Goal: Task Accomplishment & Management: Manage account settings

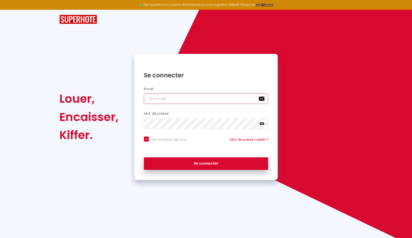
type input "[EMAIL_ADDRESS][DOMAIN_NAME]"
click at [206, 163] on button "Se connecter" at bounding box center [206, 163] width 124 height 13
checkbox input "true"
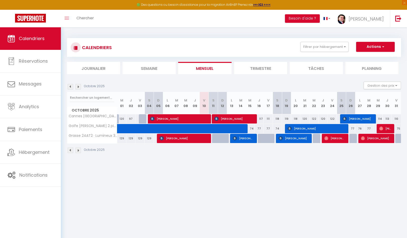
click at [174, 117] on span "[PERSON_NAME]" at bounding box center [178, 119] width 57 height 10
select select "OK"
select select "KO"
select select "0"
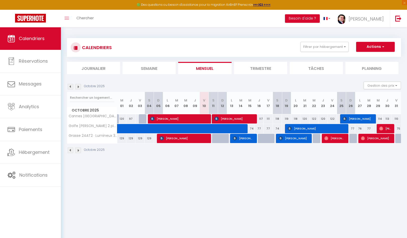
select select "1"
select select
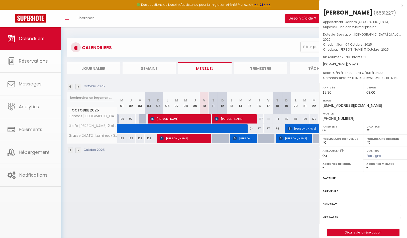
select select "28463"
select select "30622"
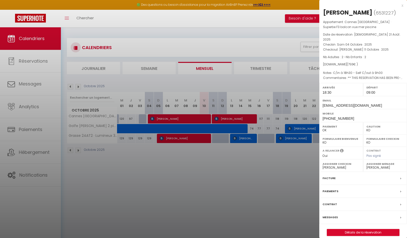
click at [364, 229] on link "Détails de la réservation" at bounding box center [363, 232] width 72 height 7
select select
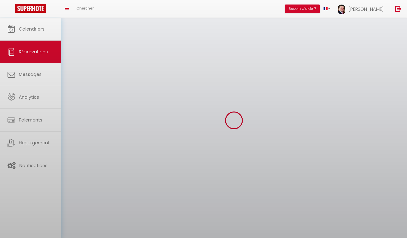
select select
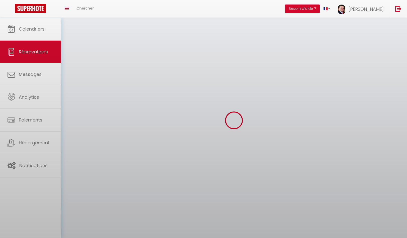
select select
checkbox input "false"
select select
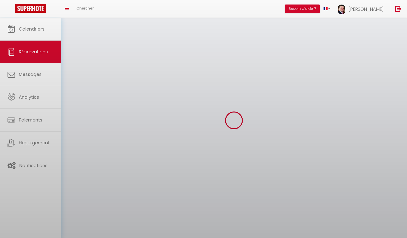
select select
checkbox input "false"
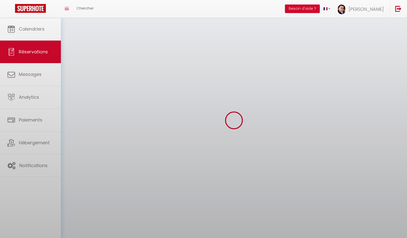
select select
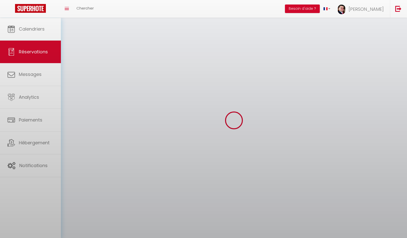
select select
checkbox input "false"
select select
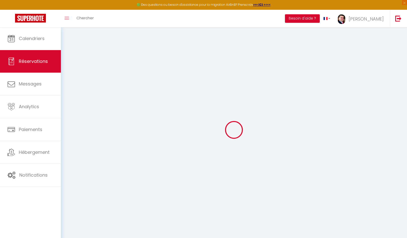
type input "[PERSON_NAME]"
type input "Savill"
type input "[EMAIL_ADDRESS][DOMAIN_NAME]"
type input "[PHONE_NUMBER]"
type input "."
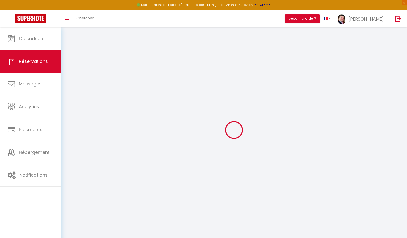
select select "CH"
type input "119.05"
select select "43697"
select select "1"
select select
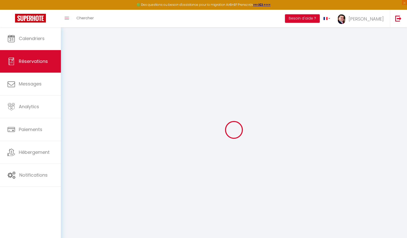
select select
type input "2"
select select "12"
select select
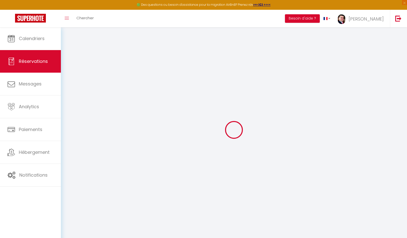
type input "733"
checkbox input "true"
type input "0"
select select "2"
type input "0"
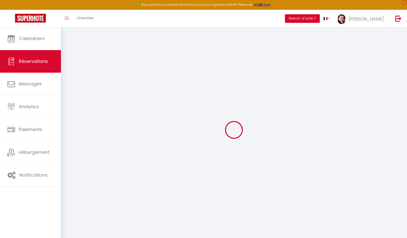
type input "0"
select select
select select "14"
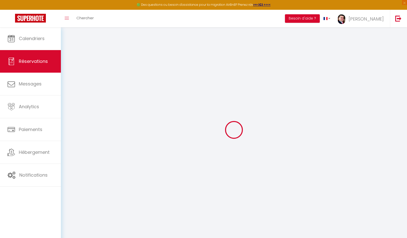
checkbox input "true"
select select
checkbox input "true"
select select
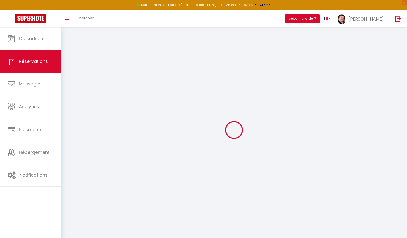
select select
checkbox input "true"
type textarea "** THIS RESERVATION HAS BEEN PRE-PAID ** BOOKING NOTE : Payment charge is EUR 1…"
type textarea "C/in à 18h30 - Self C/out à 9h00"
type input "60"
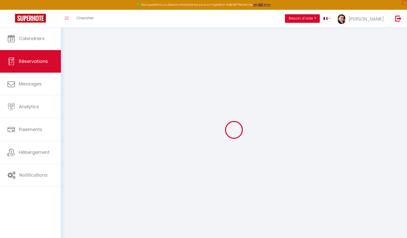
select select
checkbox input "true"
select select "18:30"
select select "09:00"
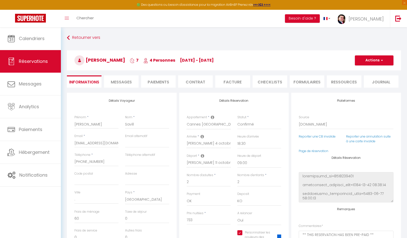
click at [373, 63] on button "Actions" at bounding box center [374, 60] width 39 height 10
click at [369, 69] on link "Enregistrer" at bounding box center [370, 71] width 40 height 7
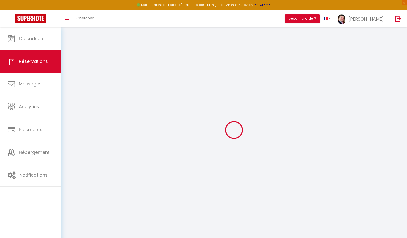
select select "not_cancelled"
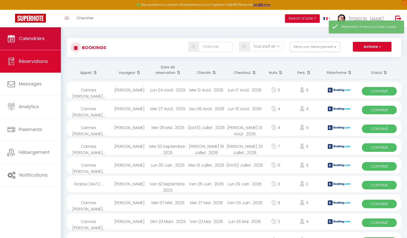
click at [49, 39] on link "Calendriers" at bounding box center [30, 38] width 61 height 23
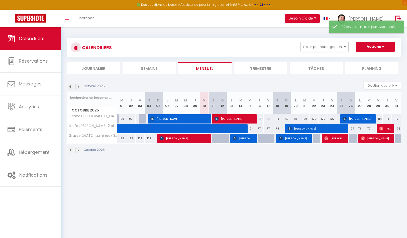
click at [236, 117] on span "[PERSON_NAME]" at bounding box center [234, 119] width 39 height 10
select select "OK"
select select "KO"
select select "0"
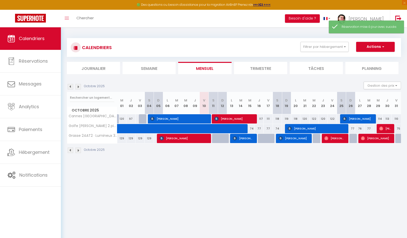
select select "1"
select select
select select "28463"
select select "30622"
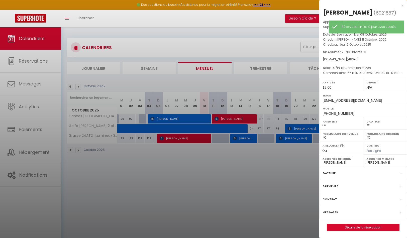
click at [372, 230] on link "Détails de la réservation" at bounding box center [363, 227] width 72 height 7
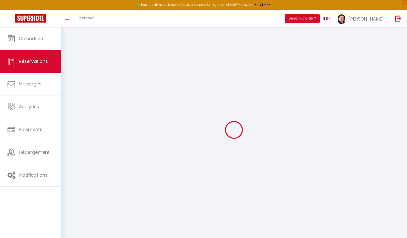
type input "Ghaddar"
type input "[PERSON_NAME]"
type input "[EMAIL_ADDRESS][DOMAIN_NAME]"
type input "[PHONE_NUMBER]"
type input "."
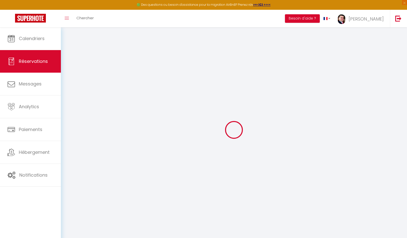
select select "DE"
type input "72.44"
select select "43697"
select select "1"
select select
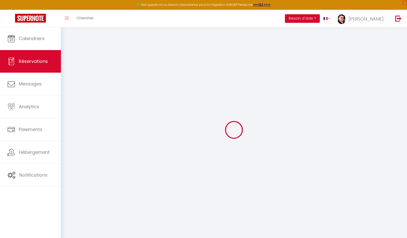
select select
type input "2"
type input "3"
select select "12"
select select
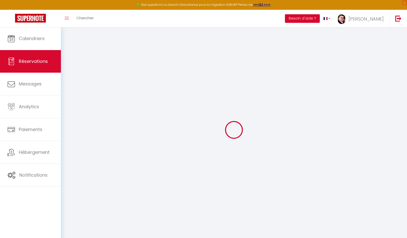
type input "422"
checkbox input "true"
type input "0"
select select "2"
type input "0"
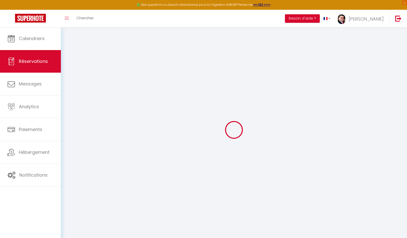
type input "0"
select select
select select "14"
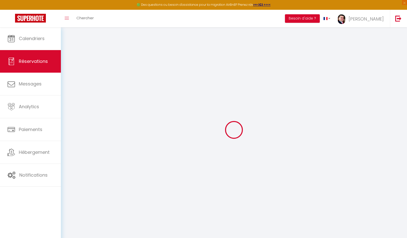
checkbox input "true"
select select
checkbox input "true"
select select
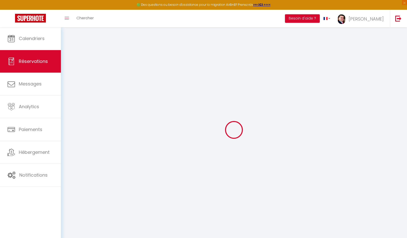
select select
checkbox input "true"
type textarea "** THIS RESERVATION HAS BEEN PRE-PAID ** Reservation has a cancellation grace p…"
type textarea "C/in TBC entre 18h et 20h"
type input "60"
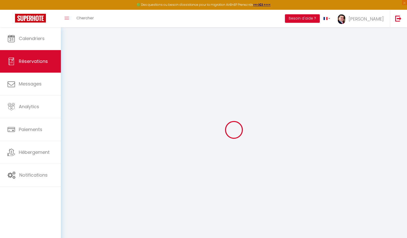
select select
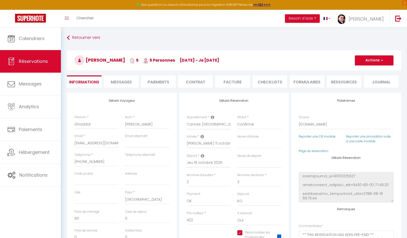
checkbox input "true"
select select "18:00"
select select
click at [377, 61] on button "Actions" at bounding box center [374, 60] width 39 height 10
click at [373, 70] on link "Enregistrer" at bounding box center [370, 71] width 40 height 7
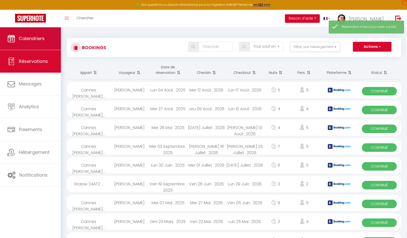
click at [35, 41] on span "Calendriers" at bounding box center [32, 38] width 26 height 6
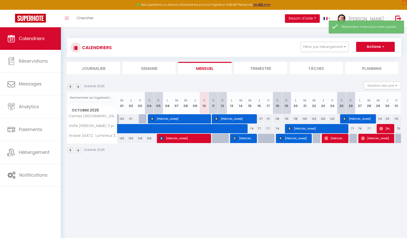
click at [187, 142] on span "[PERSON_NAME]" at bounding box center [184, 139] width 48 height 10
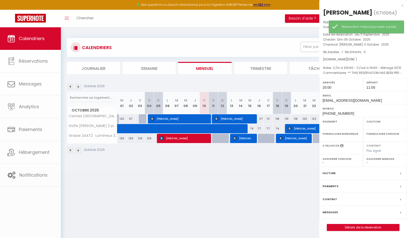
select select "OK"
select select "KO"
select select "0"
select select "1"
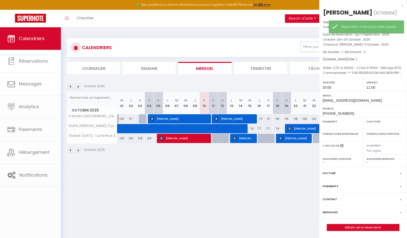
select select
select select "28463"
select select "30622"
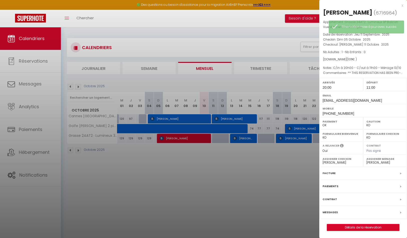
click at [364, 231] on link "Détails de la réservation" at bounding box center [363, 227] width 72 height 7
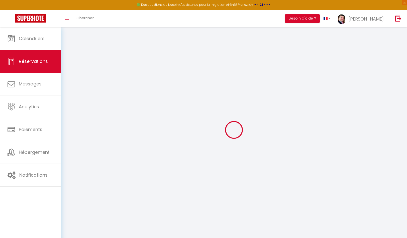
type input "[PERSON_NAME]"
type input "Ryzhichkov"
type input "[EMAIL_ADDRESS][DOMAIN_NAME]"
type input "[PHONE_NUMBER]"
select select "RU"
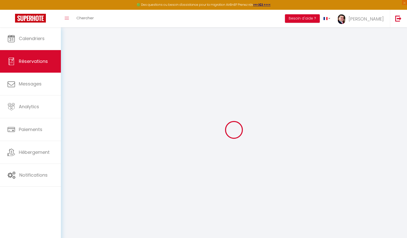
type input "151.74"
select select "46634"
select select "1"
select select
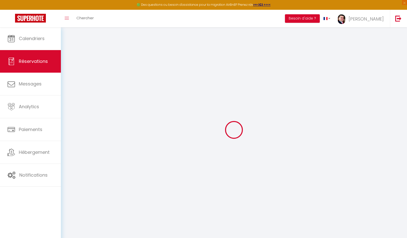
type input "1"
select select "12"
select select
type input "951"
checkbox input "true"
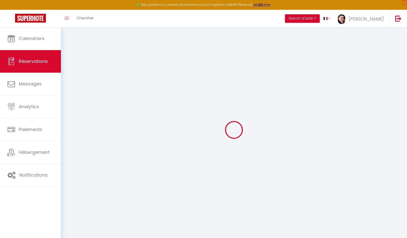
type input "0"
select select "2"
type input "0"
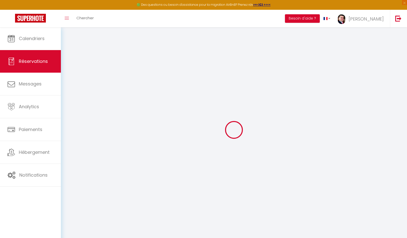
select select
select select "14"
checkbox input "true"
select select
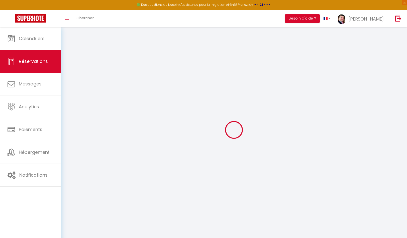
select select
checkbox input "true"
select select
checkbox input "true"
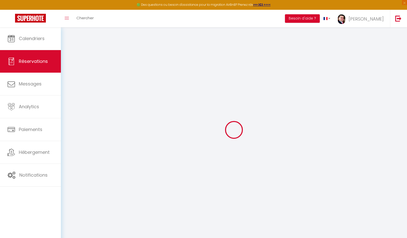
select select
checkbox input "true"
type textarea "** THIS RESERVATION HAS BEEN PRE-PAID ** Reservation has a cancellation grace p…"
type textarea "C/in à 20h00 - C/out à 11h00 - Ménage 13/10"
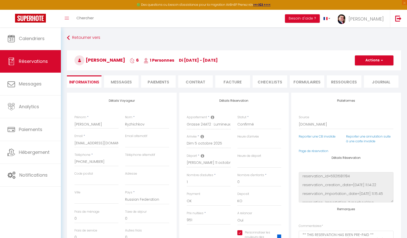
type input "60"
select select
checkbox input "true"
select select "20:00"
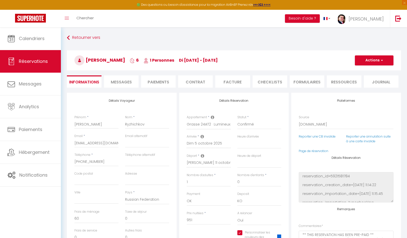
select select "11:00"
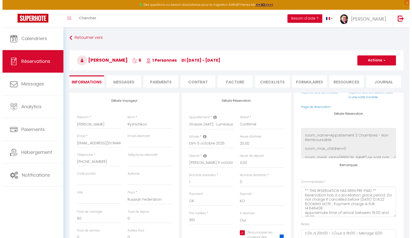
scroll to position [169, 0]
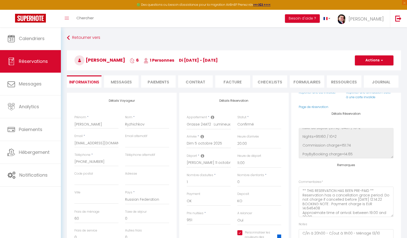
click at [375, 62] on button "Actions" at bounding box center [374, 60] width 39 height 10
click at [368, 72] on link "Enregistrer" at bounding box center [370, 71] width 40 height 7
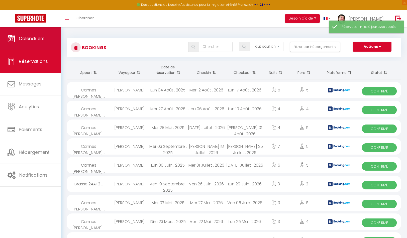
click at [35, 44] on link "Calendriers" at bounding box center [30, 38] width 61 height 23
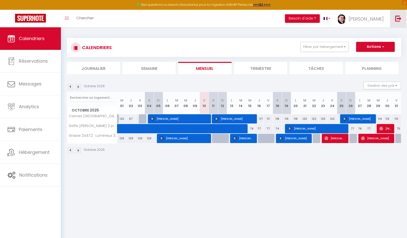
click at [394, 23] on link at bounding box center [398, 19] width 17 height 18
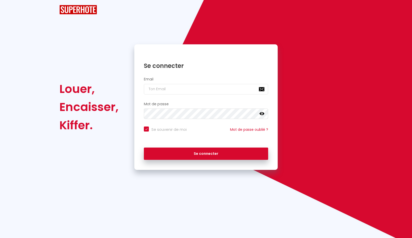
checkbox input "true"
